Goal: Use online tool/utility: Utilize a website feature to perform a specific function

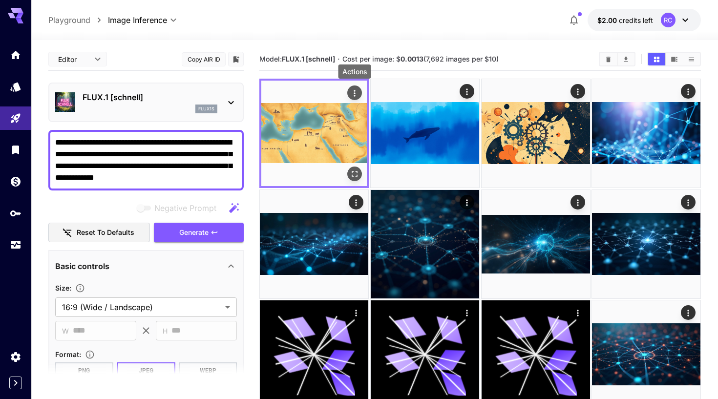
click at [351, 91] on icon "Actions" at bounding box center [355, 93] width 10 height 10
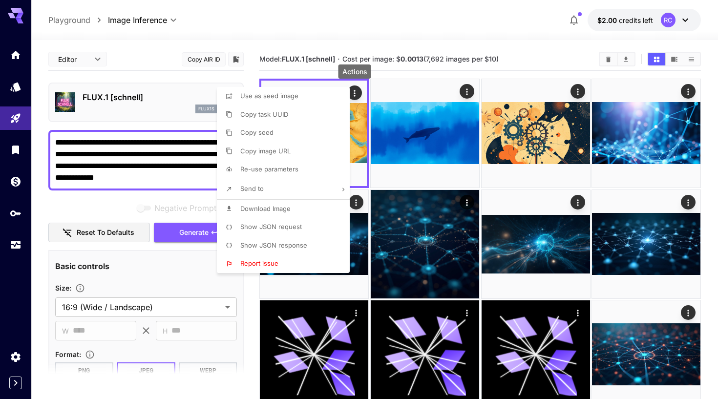
click at [270, 207] on span "Download Image" at bounding box center [265, 209] width 50 height 8
click at [417, 47] on div at bounding box center [359, 199] width 718 height 399
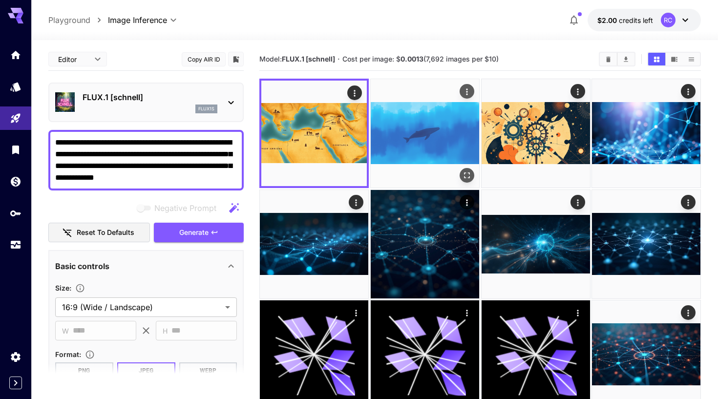
click at [448, 123] on img at bounding box center [425, 133] width 108 height 108
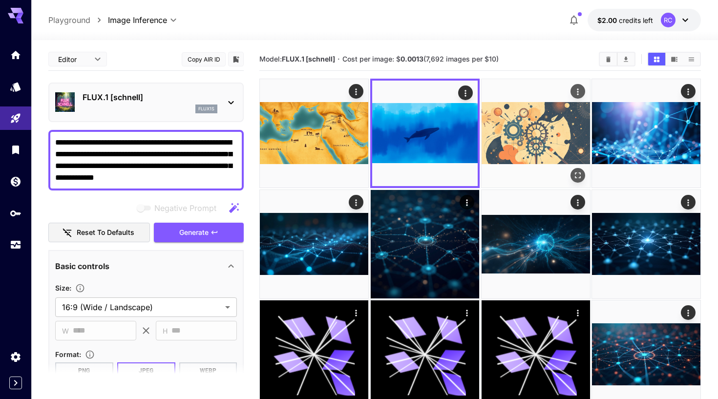
click at [508, 123] on img at bounding box center [536, 133] width 108 height 108
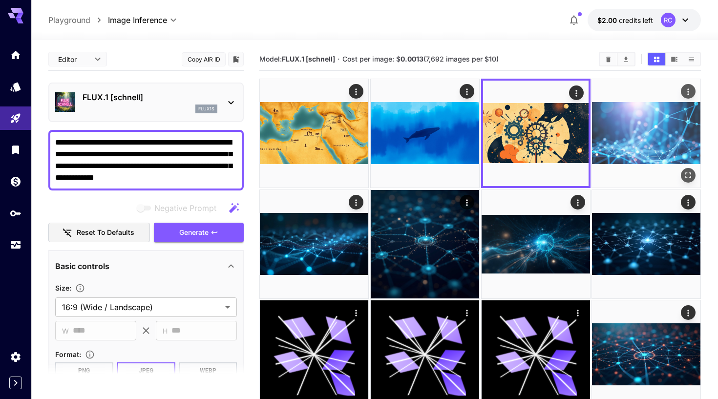
click at [654, 140] on img at bounding box center [646, 133] width 108 height 108
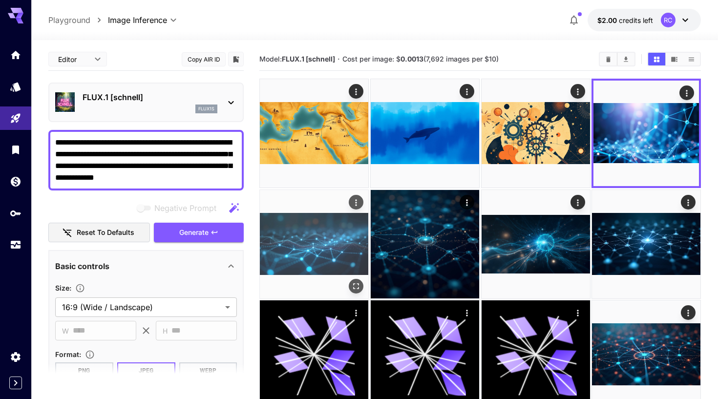
click at [332, 239] on img at bounding box center [314, 244] width 108 height 108
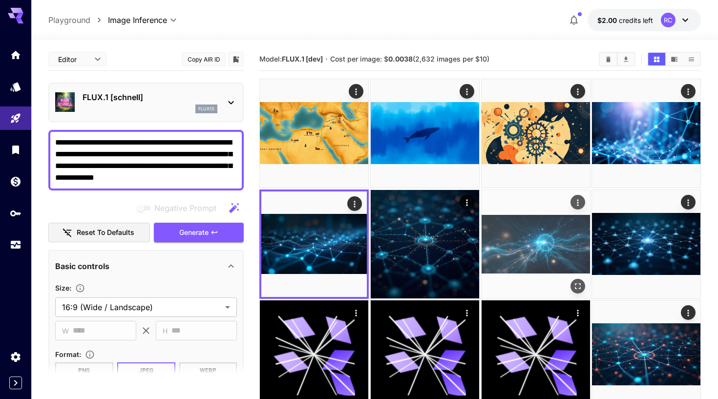
click at [526, 252] on img at bounding box center [536, 244] width 108 height 108
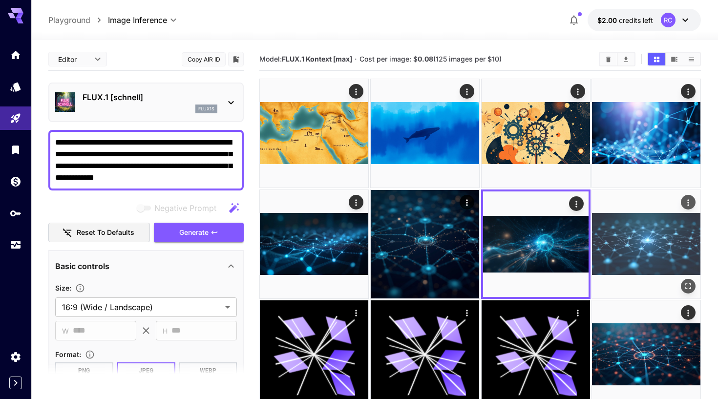
click at [627, 237] on img at bounding box center [646, 244] width 108 height 108
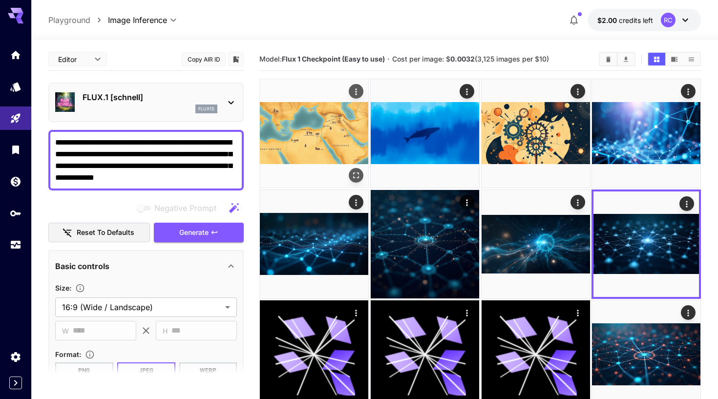
click at [319, 156] on img at bounding box center [314, 133] width 108 height 108
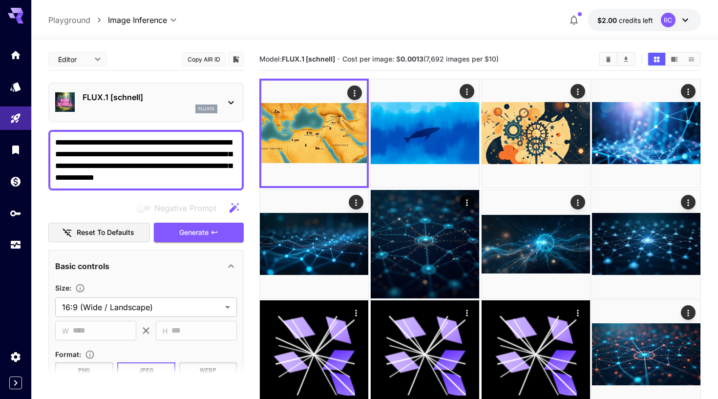
drag, startPoint x: 223, startPoint y: 180, endPoint x: 39, endPoint y: 140, distance: 188.4
click at [39, 141] on section "**********" at bounding box center [374, 350] width 687 height 620
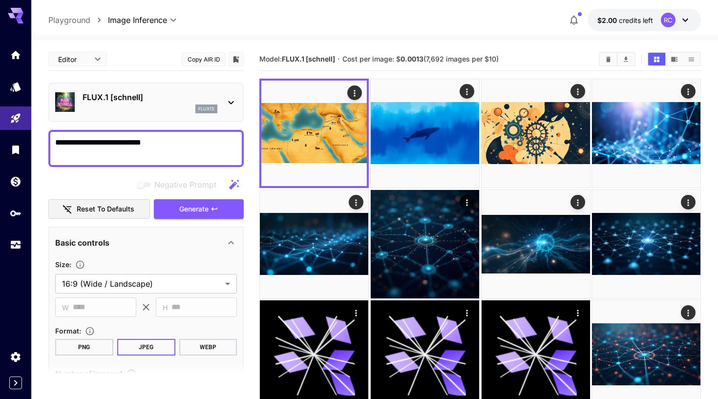
type textarea "**********"
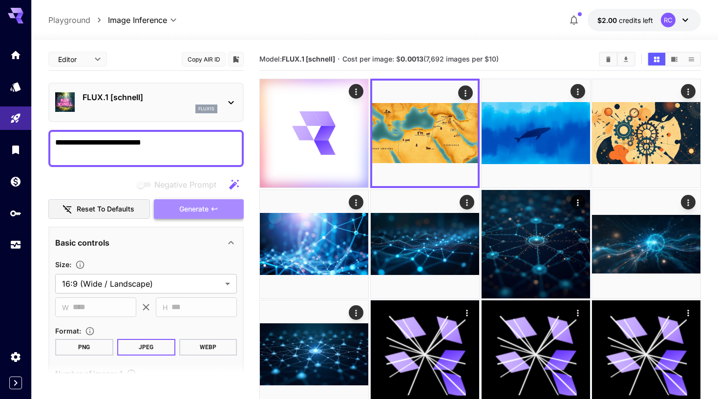
drag, startPoint x: 39, startPoint y: 140, endPoint x: 186, endPoint y: 211, distance: 163.6
click at [186, 210] on span "Generate" at bounding box center [193, 209] width 29 height 12
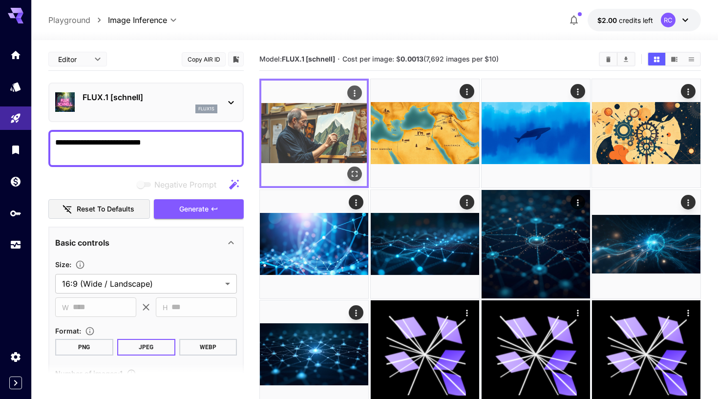
click at [312, 125] on img at bounding box center [313, 133] width 105 height 105
click at [356, 177] on icon "Open in fullscreen" at bounding box center [355, 174] width 10 height 10
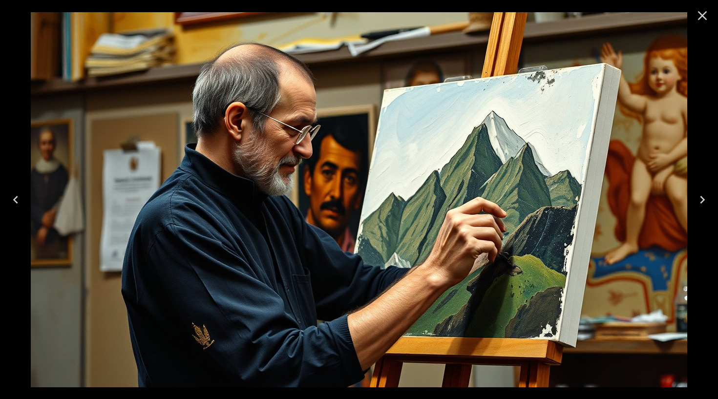
click at [702, 22] on icon "Close" at bounding box center [702, 16] width 16 height 16
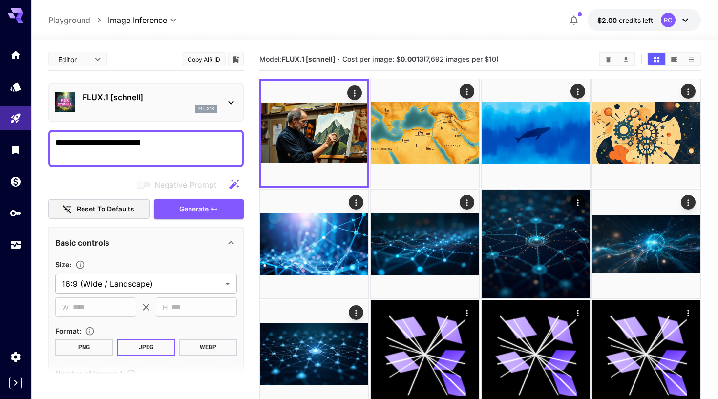
click at [63, 143] on textarea "**********" at bounding box center [146, 148] width 182 height 23
drag, startPoint x: 63, startPoint y: 143, endPoint x: 83, endPoint y: 144, distance: 19.1
click at [83, 144] on textarea "**********" at bounding box center [146, 148] width 182 height 23
drag, startPoint x: 161, startPoint y: 140, endPoint x: 49, endPoint y: 126, distance: 112.7
click at [49, 126] on div "**********" at bounding box center [145, 308] width 195 height 520
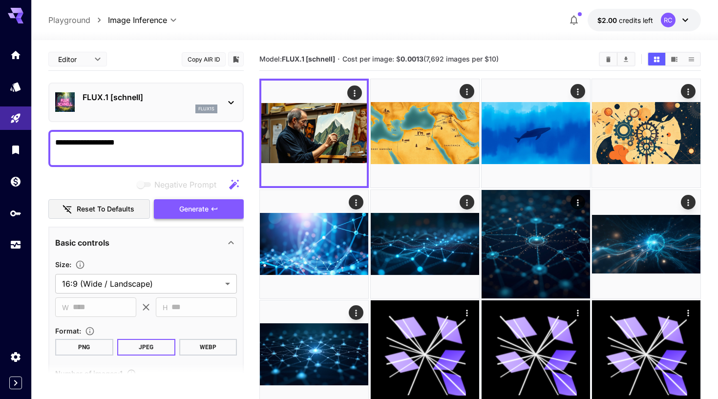
type textarea "**********"
click at [178, 210] on button "Generate" at bounding box center [199, 209] width 90 height 20
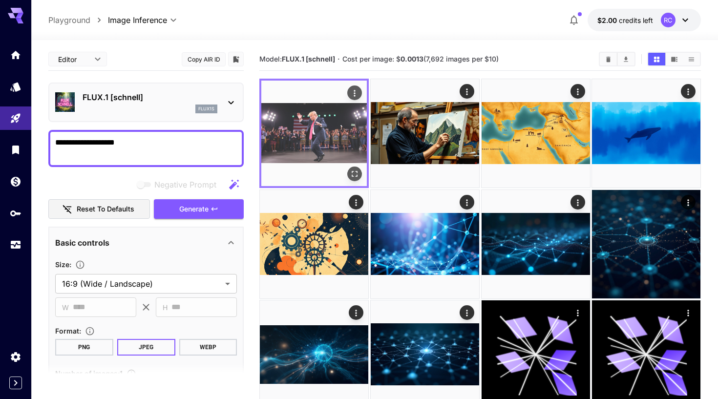
click at [303, 132] on img at bounding box center [313, 133] width 105 height 105
click at [356, 175] on icon "Open in fullscreen" at bounding box center [355, 174] width 10 height 10
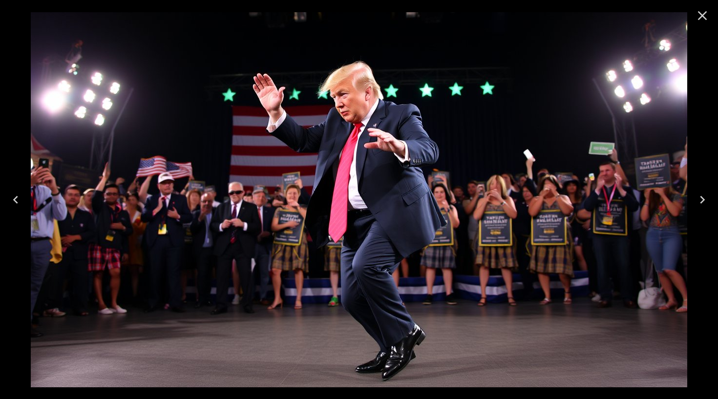
click at [707, 11] on icon "Close" at bounding box center [702, 16] width 16 height 16
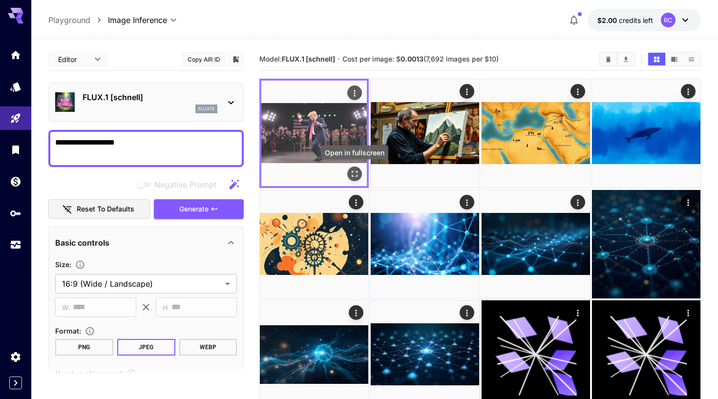
click at [359, 173] on icon "Open in fullscreen" at bounding box center [355, 174] width 10 height 10
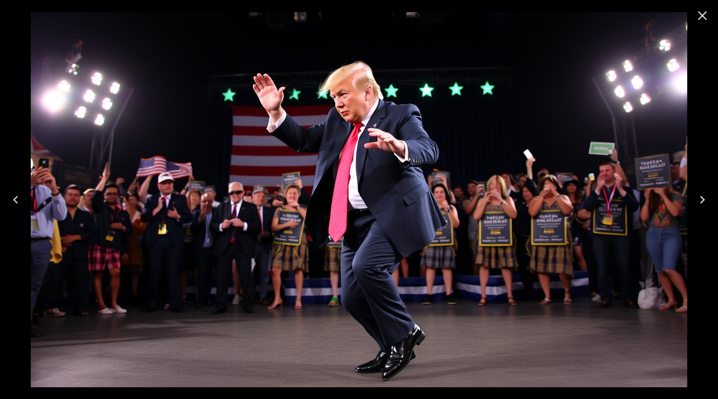
click at [704, 20] on icon "Close" at bounding box center [702, 16] width 16 height 16
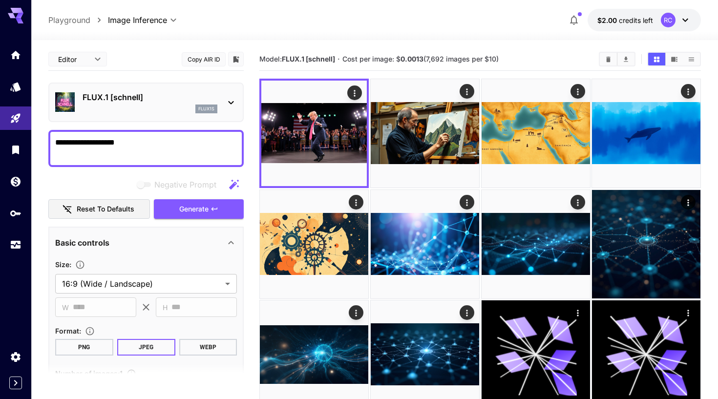
click at [397, 71] on section "Model: FLUX.1 [[PERSON_NAME]] · Cost per image: $ 0.0013 (7,692 images per $10)" at bounding box center [480, 395] width 442 height 694
click at [382, 70] on div "Model: FLUX.1 [[PERSON_NAME]] · Cost per image: $ 0.0013 (7,692 images per $10)" at bounding box center [480, 59] width 442 height 23
click at [95, 95] on p "FLUX.1 [schnell]" at bounding box center [150, 97] width 135 height 12
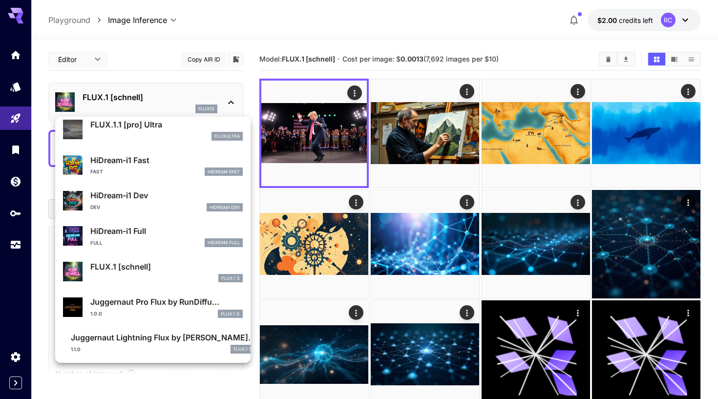
scroll to position [708, 0]
click at [126, 51] on div at bounding box center [359, 199] width 718 height 399
